Goal: Browse casually: Explore the website without a specific task or goal

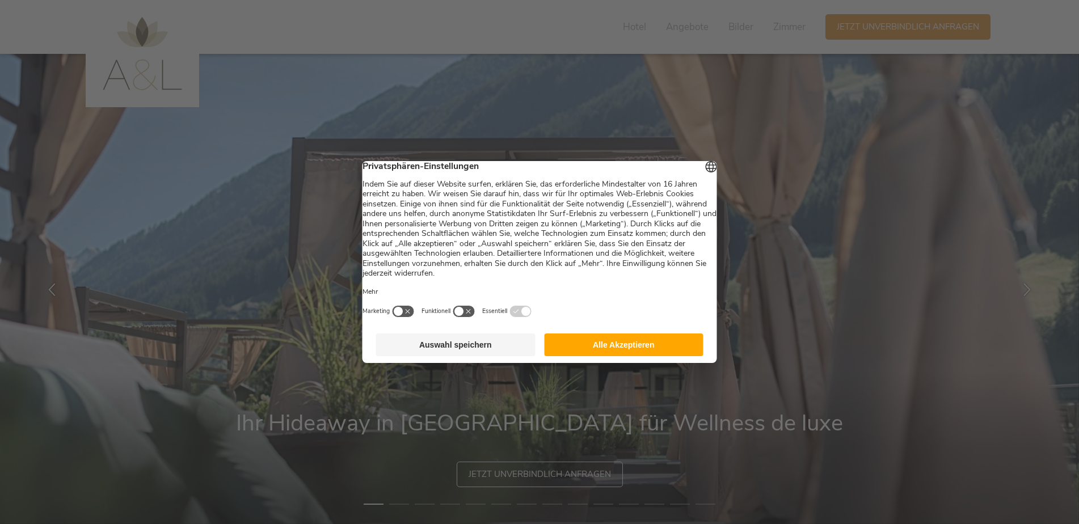
click at [587, 348] on button "Alle Akzeptieren" at bounding box center [623, 345] width 159 height 23
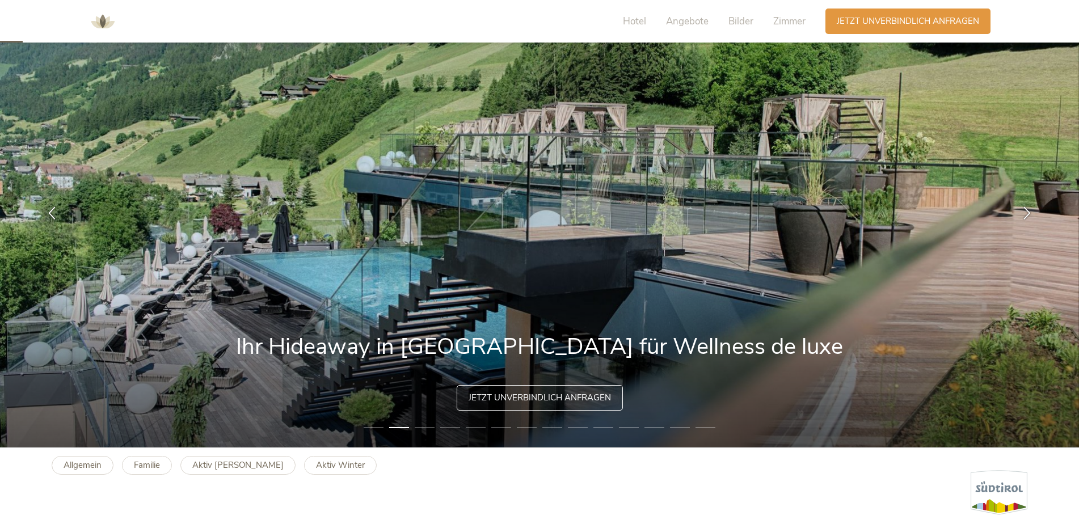
scroll to position [72, 0]
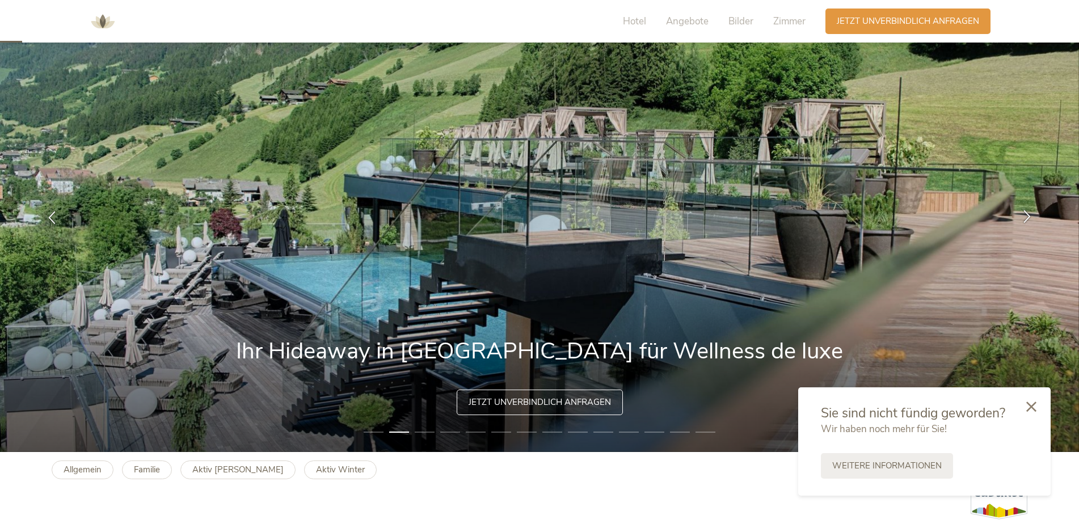
click at [1025, 209] on icon at bounding box center [1027, 215] width 13 height 13
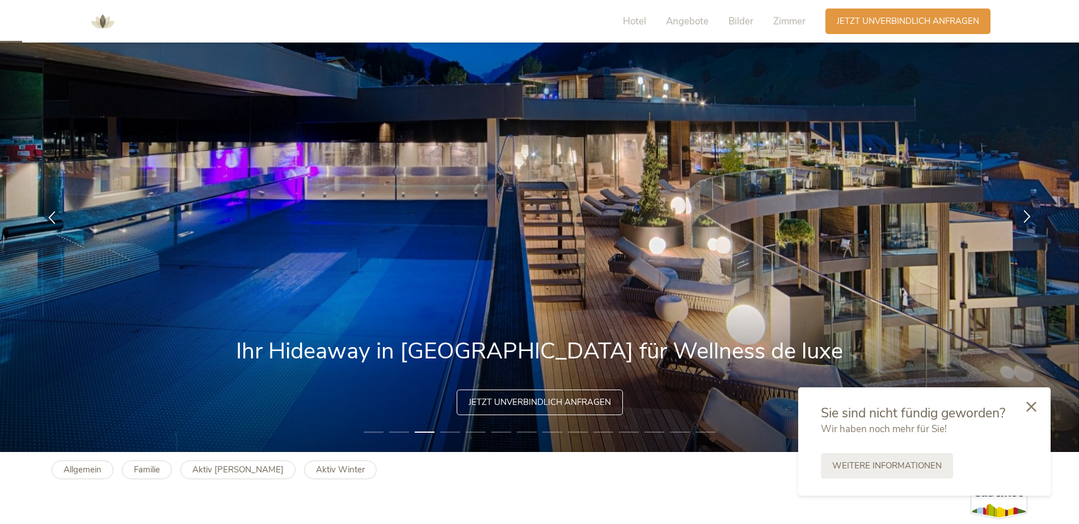
click at [1025, 209] on icon at bounding box center [1027, 215] width 13 height 13
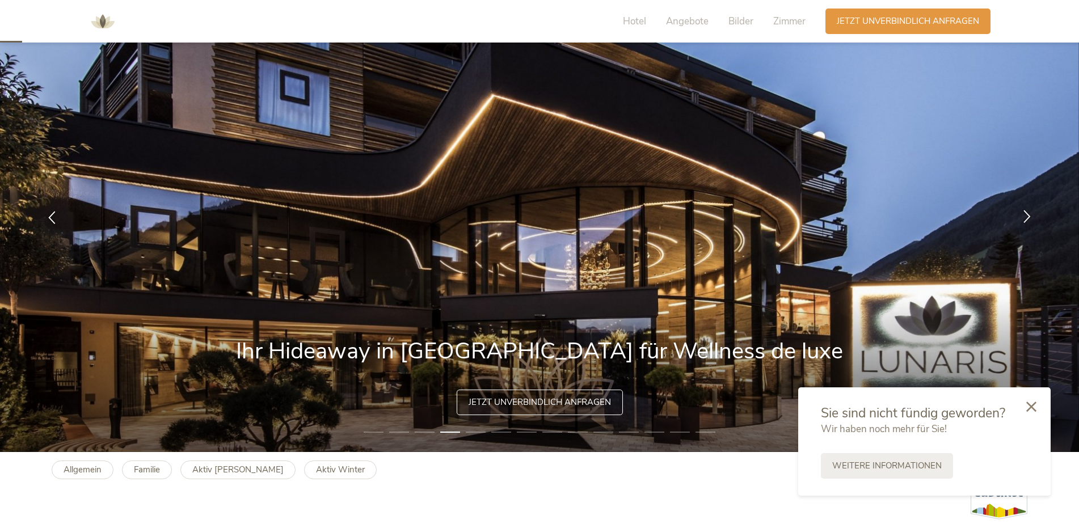
click at [1025, 209] on icon at bounding box center [1027, 215] width 13 height 13
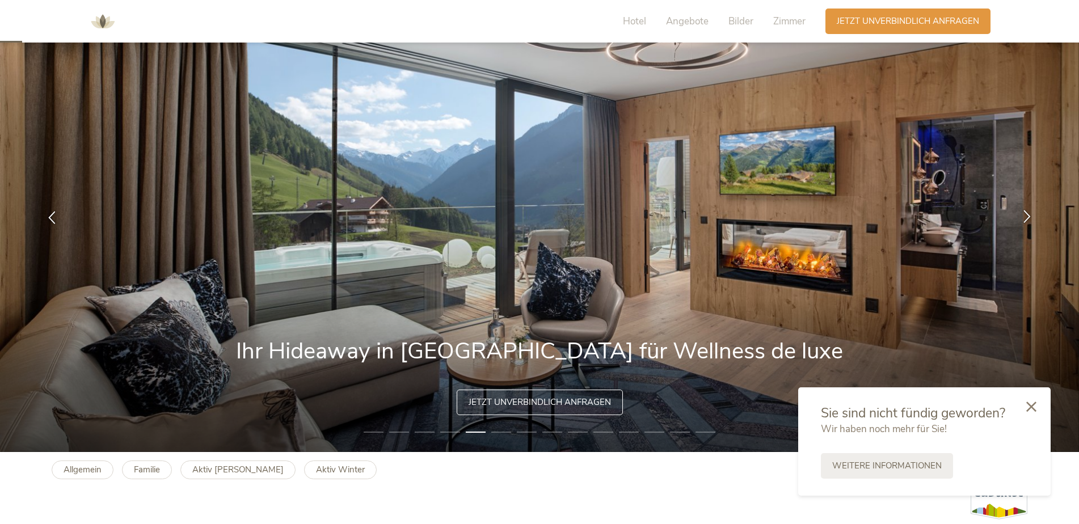
click at [1025, 209] on icon at bounding box center [1027, 215] width 13 height 13
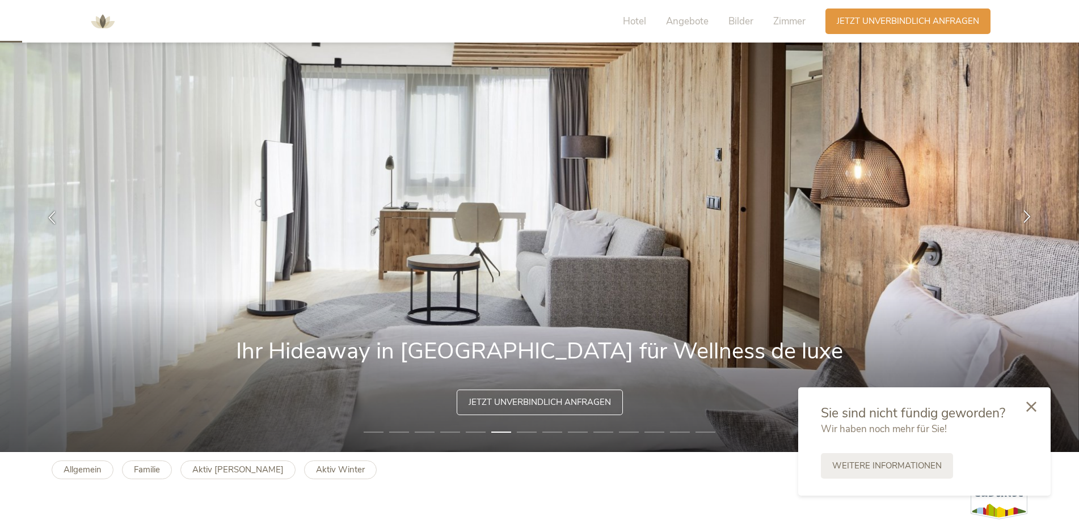
click at [1025, 209] on icon at bounding box center [1027, 215] width 13 height 13
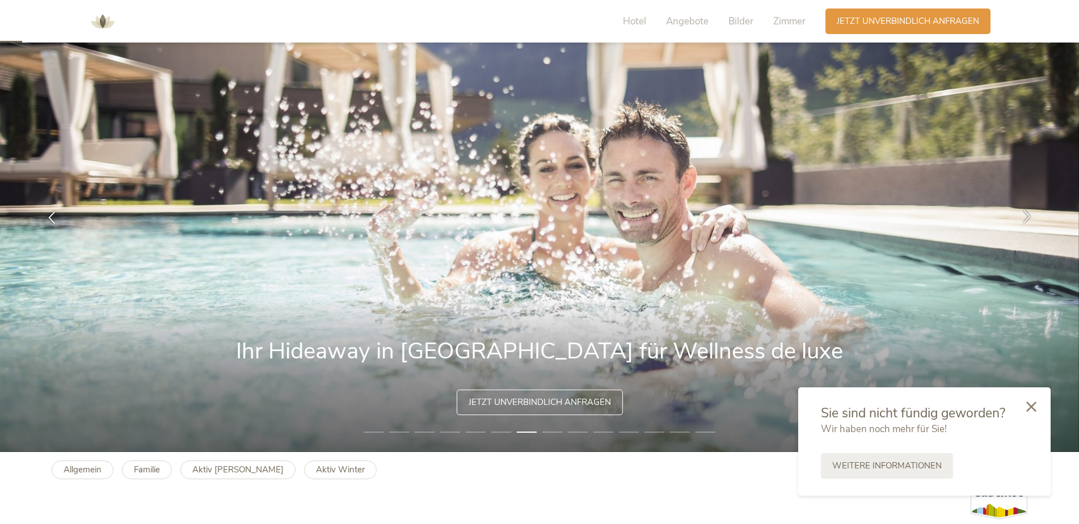
click at [1025, 209] on icon at bounding box center [1027, 215] width 13 height 13
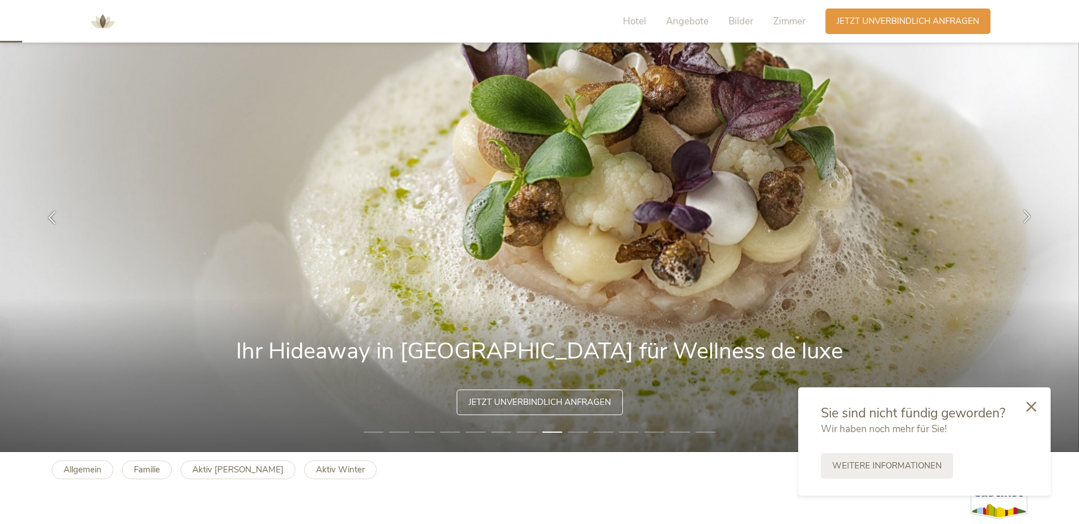
click at [1025, 209] on icon at bounding box center [1027, 215] width 13 height 13
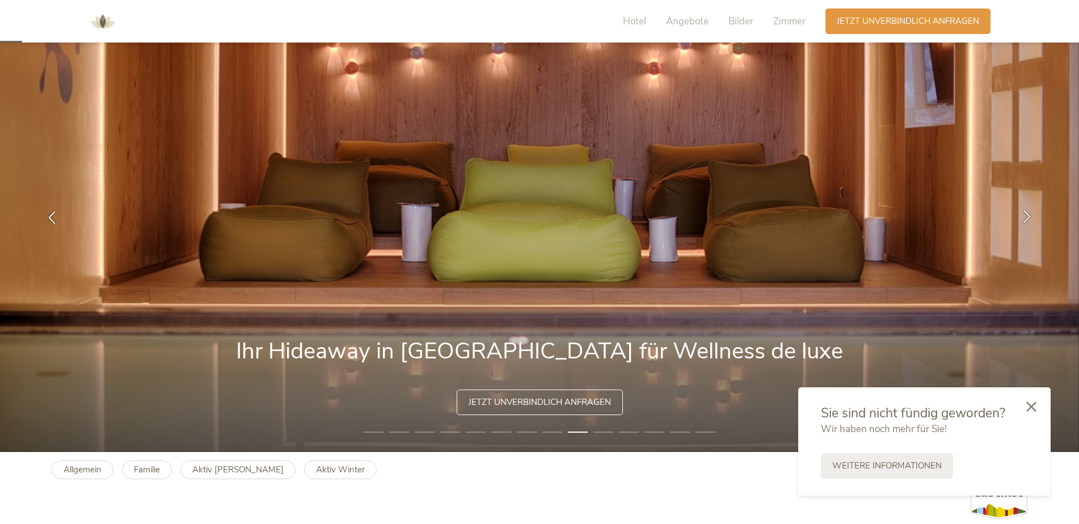
click at [1025, 209] on icon at bounding box center [1027, 215] width 13 height 13
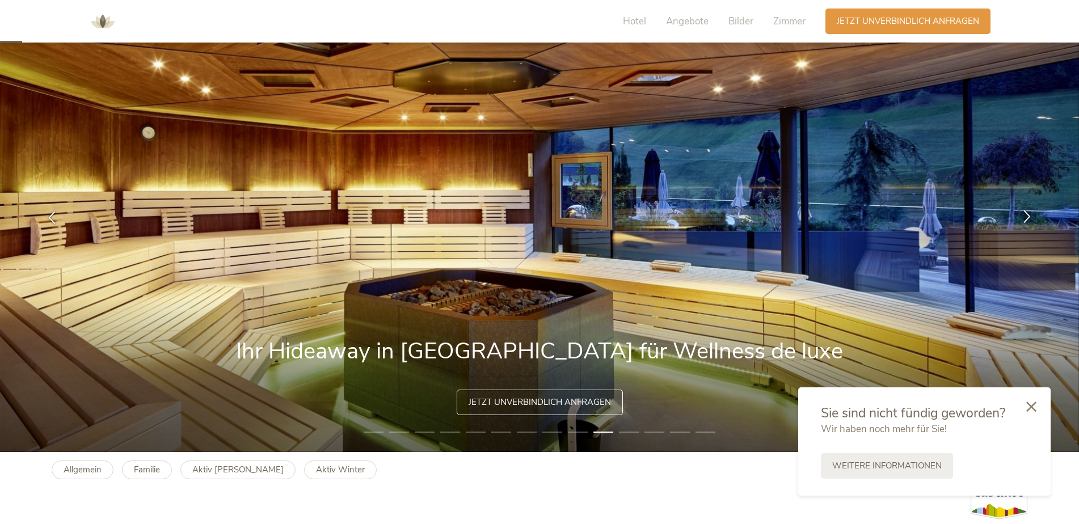
click at [1025, 209] on icon at bounding box center [1027, 215] width 13 height 13
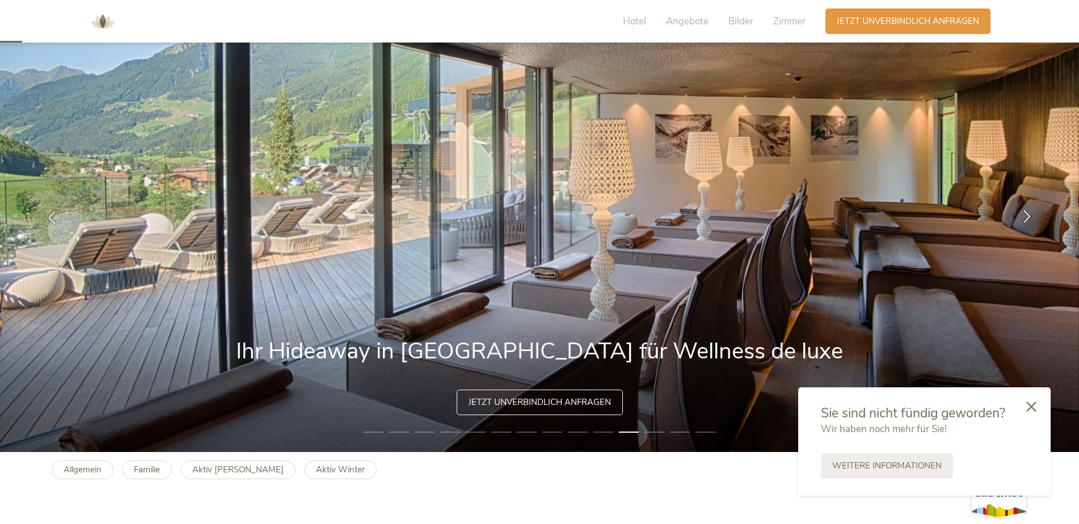
click at [1025, 209] on icon at bounding box center [1027, 215] width 13 height 13
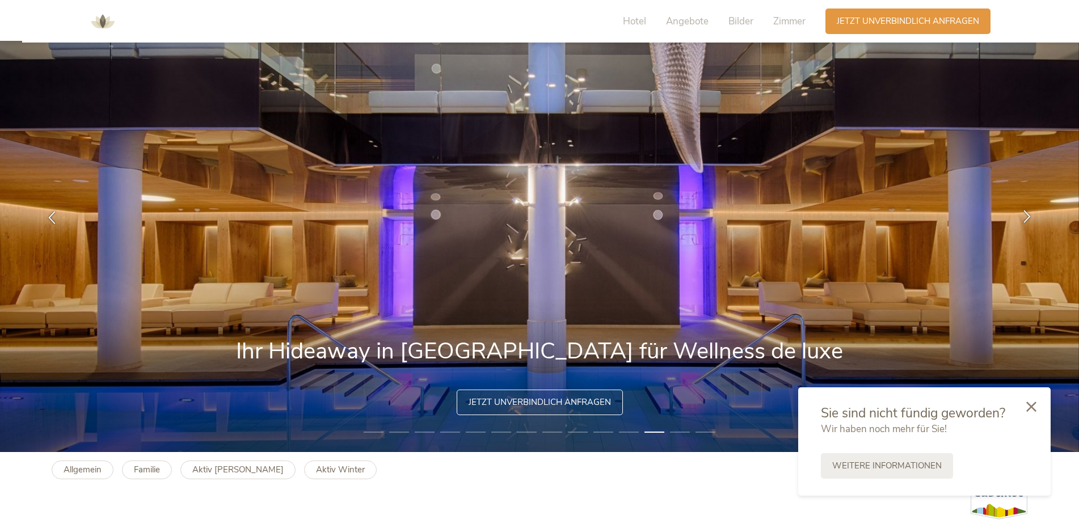
click at [1025, 209] on icon at bounding box center [1027, 215] width 13 height 13
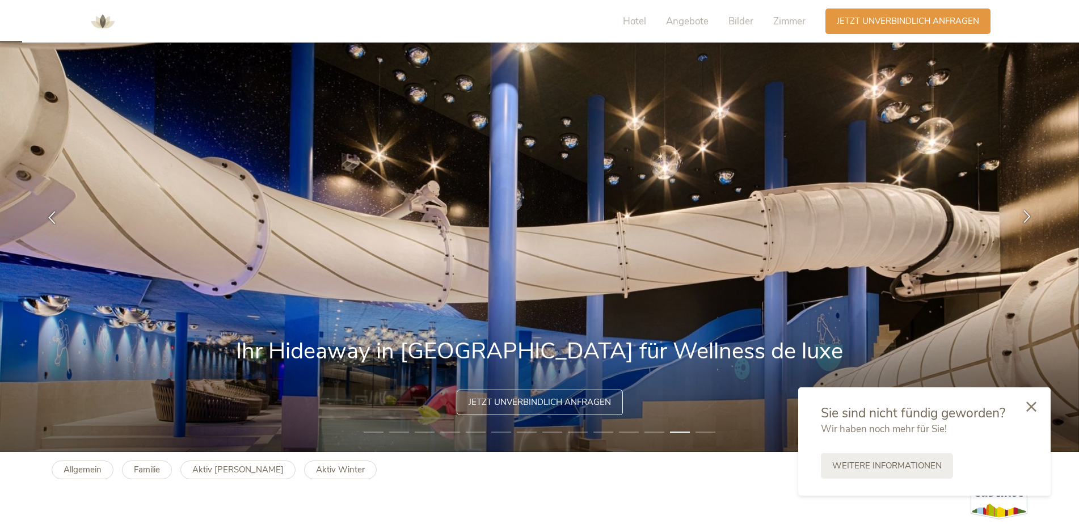
click at [1025, 209] on icon at bounding box center [1027, 215] width 13 height 13
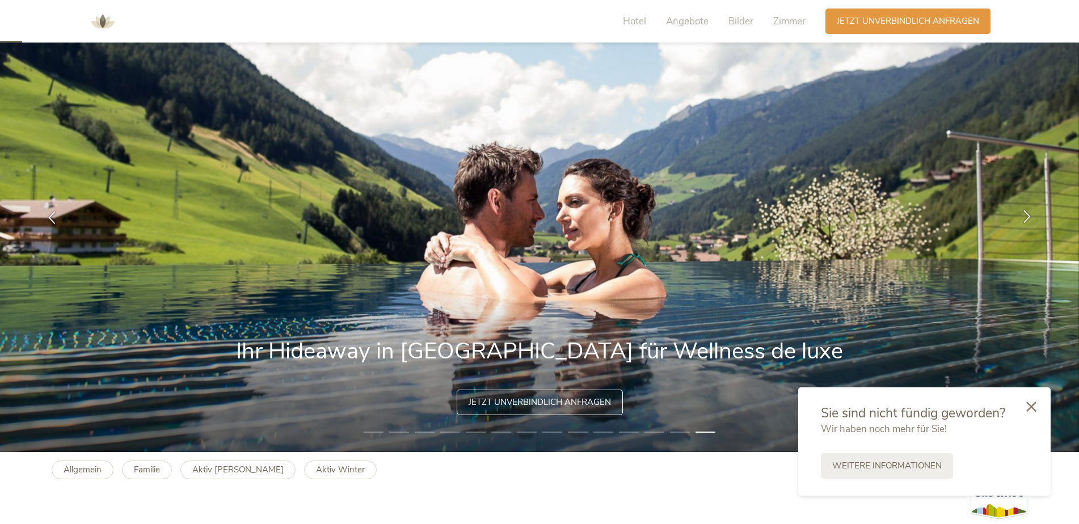
click at [1025, 209] on icon at bounding box center [1027, 215] width 13 height 13
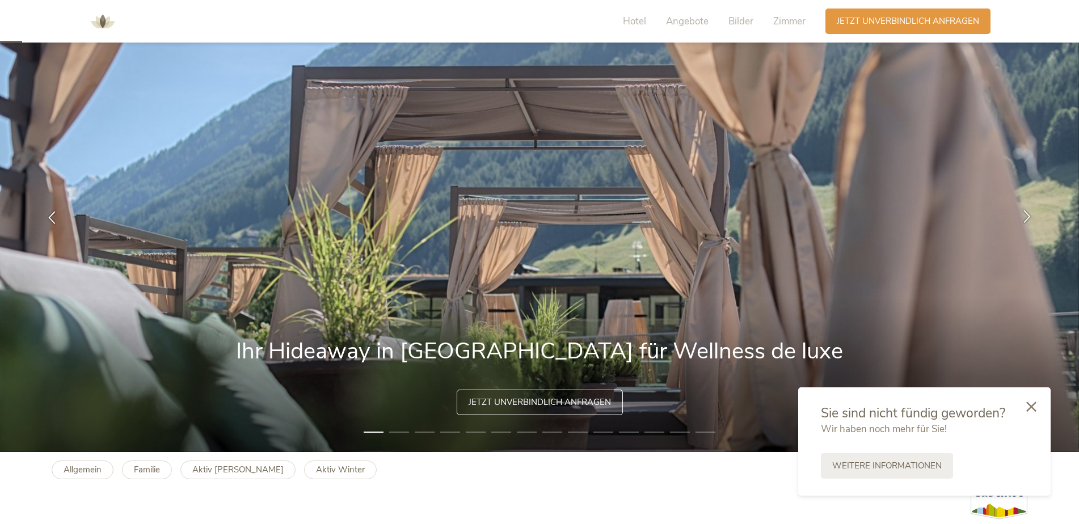
click at [1025, 209] on icon at bounding box center [1027, 215] width 13 height 13
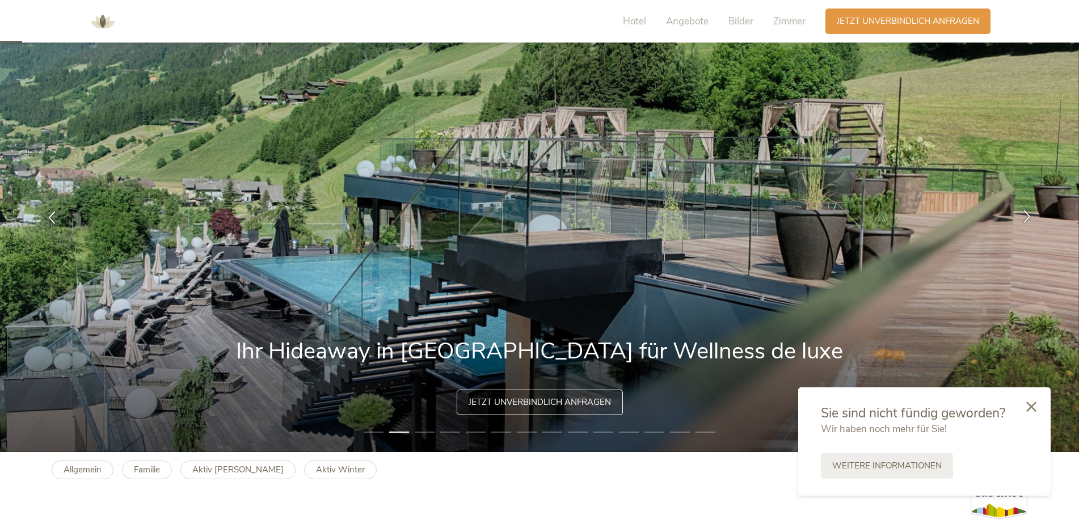
click at [1025, 209] on icon at bounding box center [1027, 215] width 13 height 13
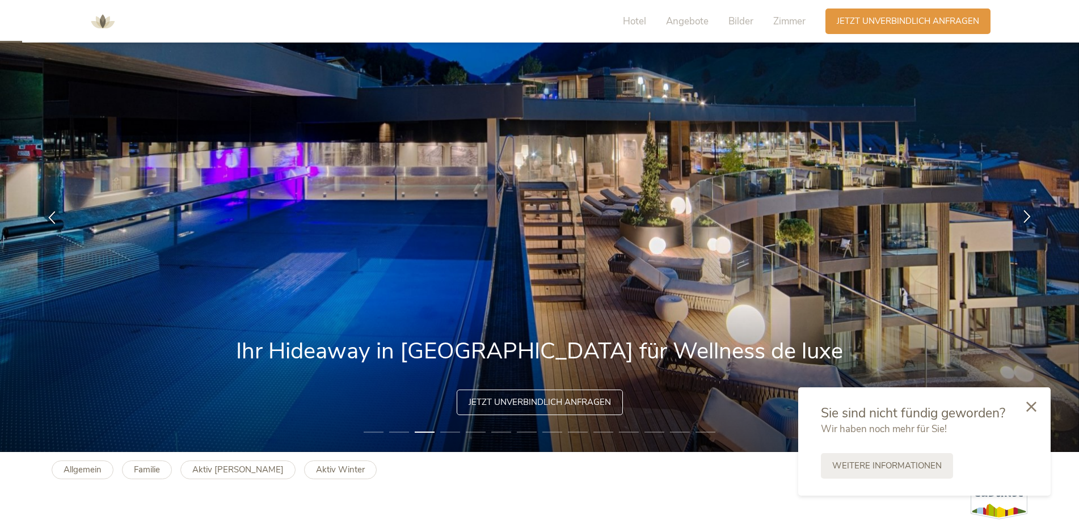
click at [1025, 209] on icon at bounding box center [1027, 215] width 13 height 13
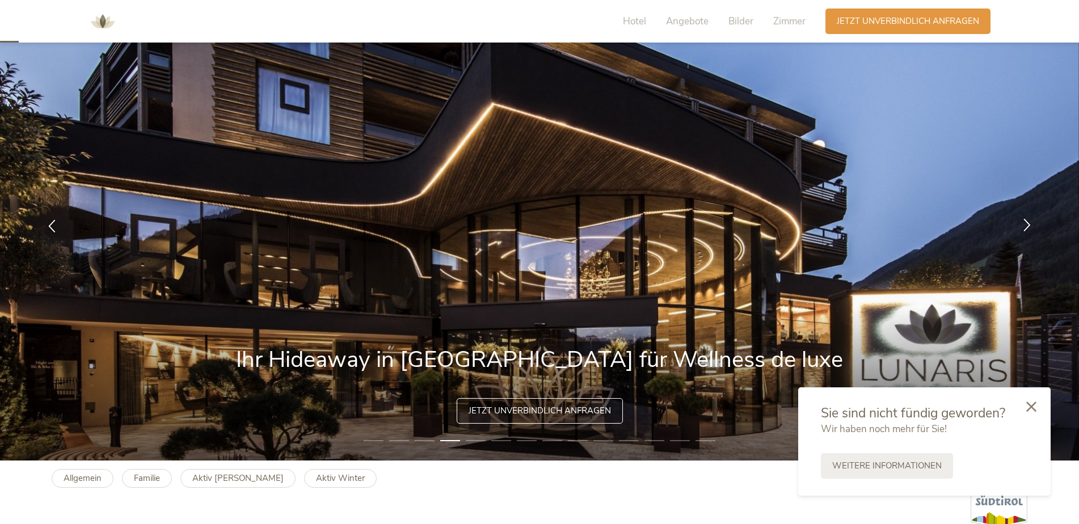
scroll to position [0, 0]
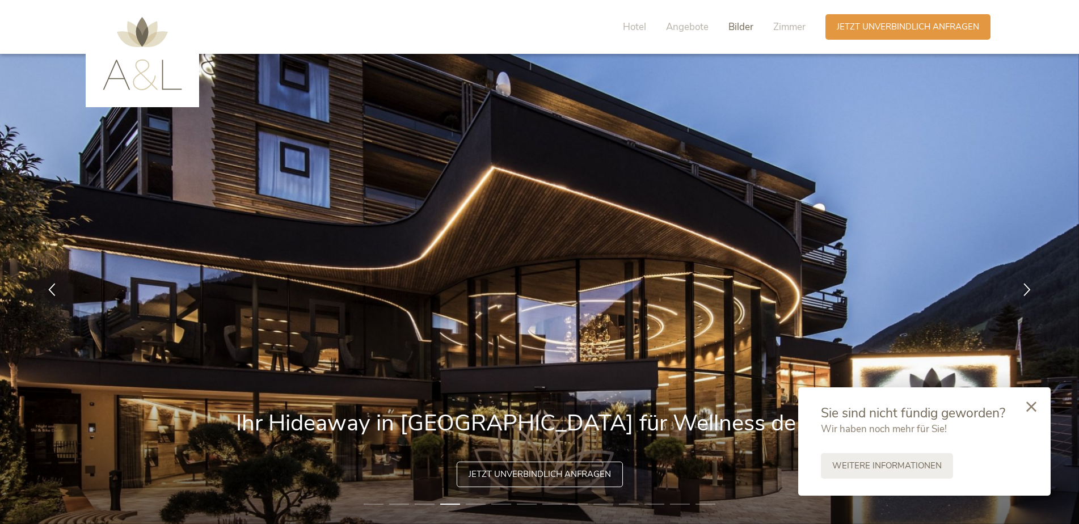
click at [735, 33] on span "Bilder" at bounding box center [741, 26] width 25 height 13
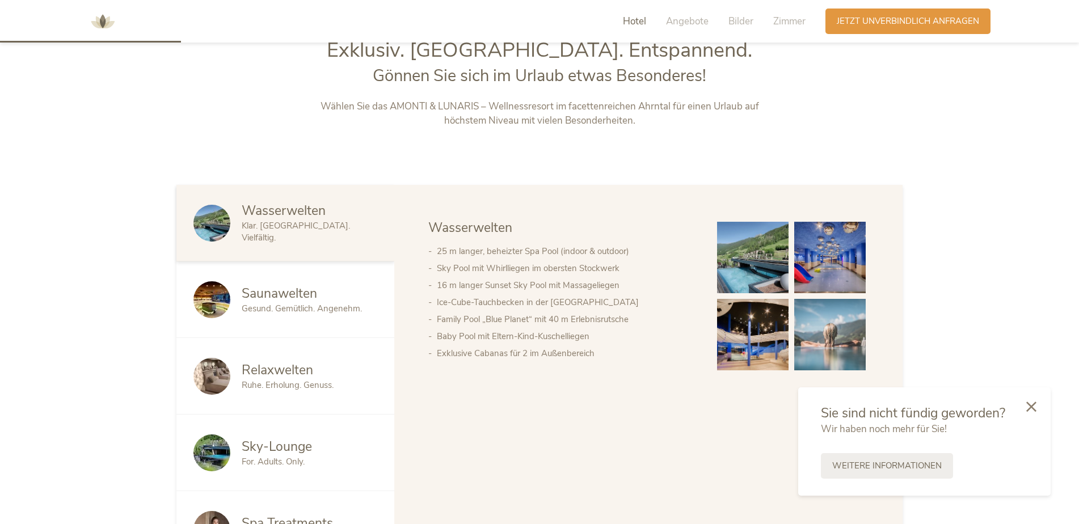
scroll to position [583, 0]
click at [758, 250] on img at bounding box center [753, 258] width 72 height 72
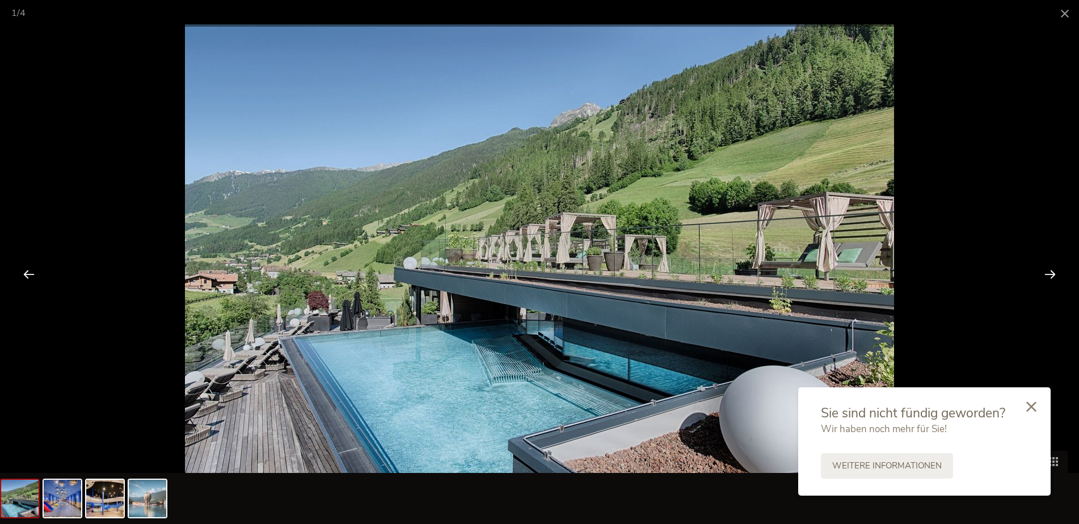
click at [1049, 275] on div at bounding box center [1050, 274] width 35 height 35
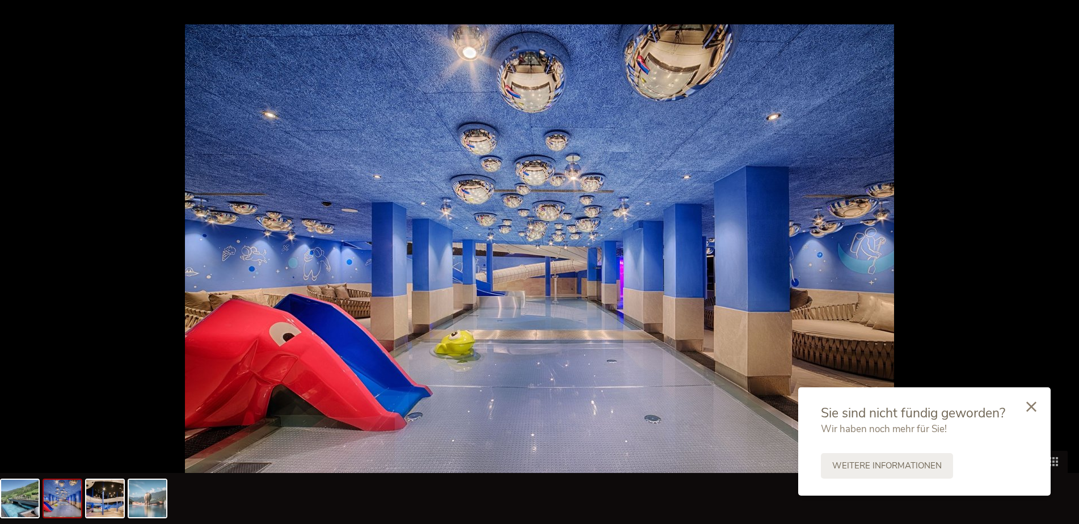
click at [1049, 275] on div at bounding box center [1056, 274] width 35 height 35
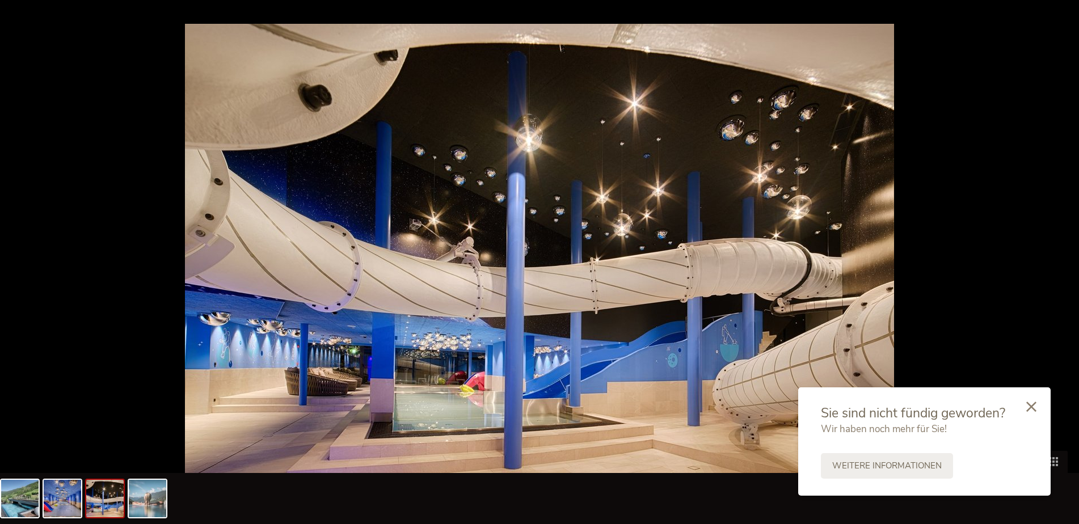
click at [1049, 275] on div at bounding box center [1056, 274] width 35 height 35
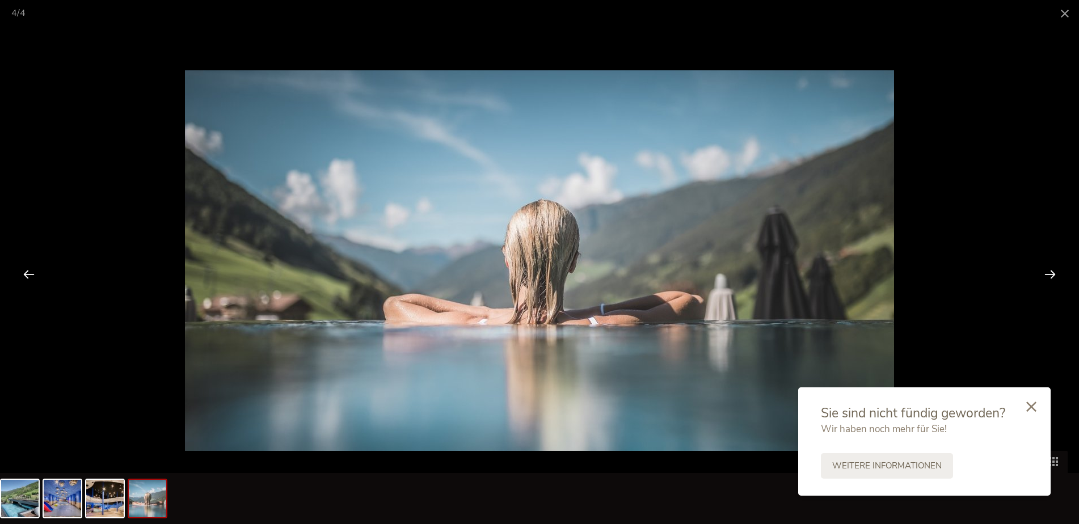
click at [1049, 275] on div at bounding box center [1050, 274] width 35 height 35
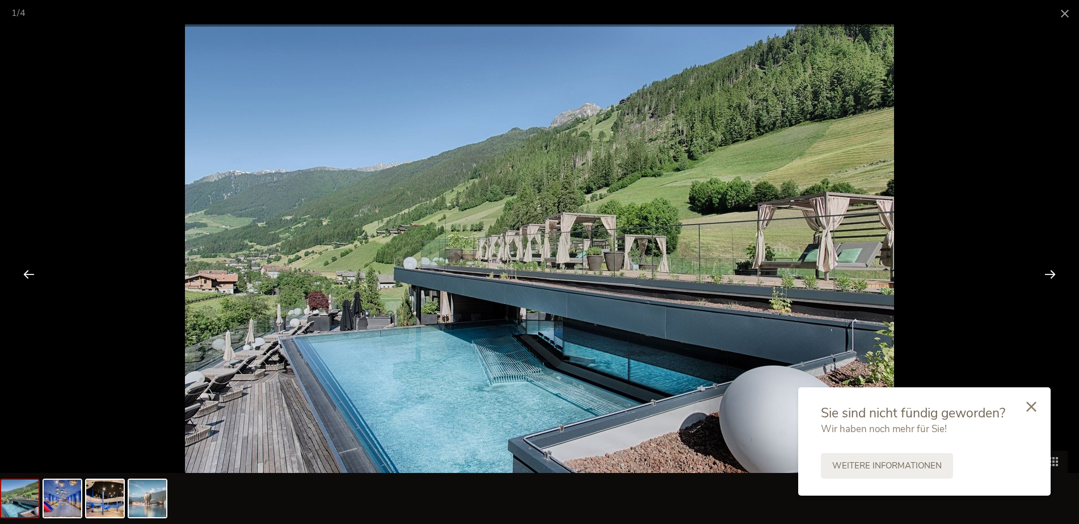
click at [1049, 275] on div at bounding box center [1050, 274] width 35 height 35
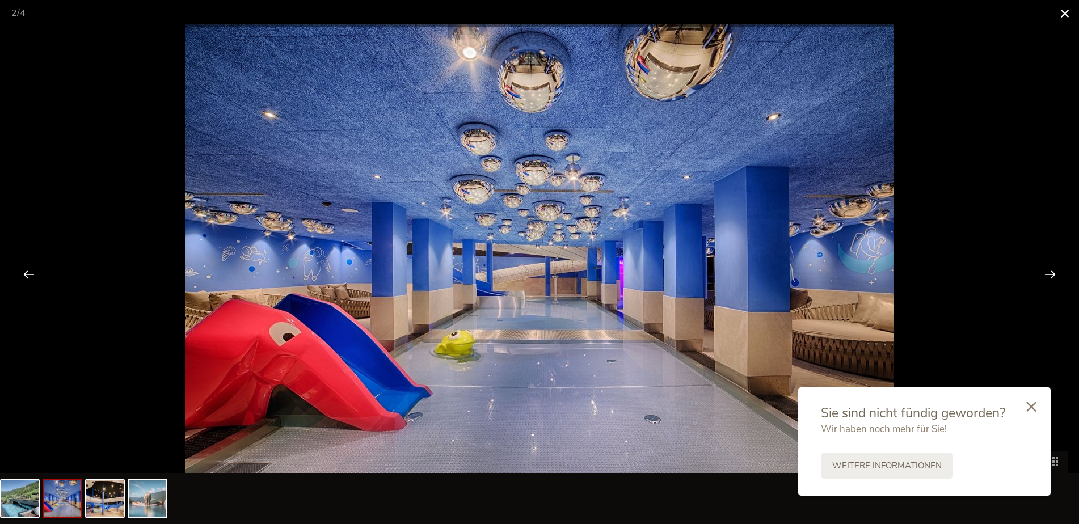
click at [1063, 19] on span at bounding box center [1065, 13] width 28 height 27
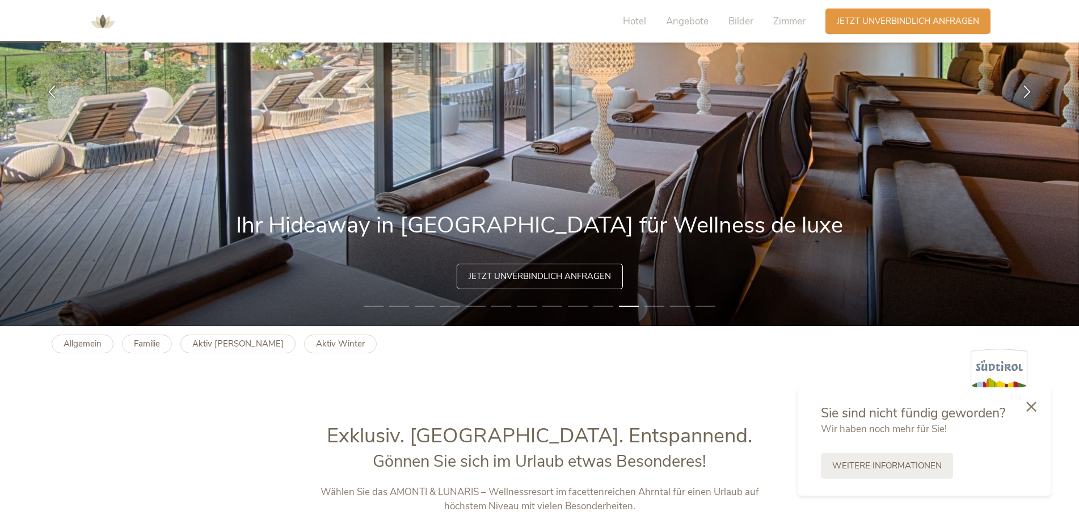
scroll to position [0, 0]
